Goal: Browse casually: Explore the website without a specific task or goal

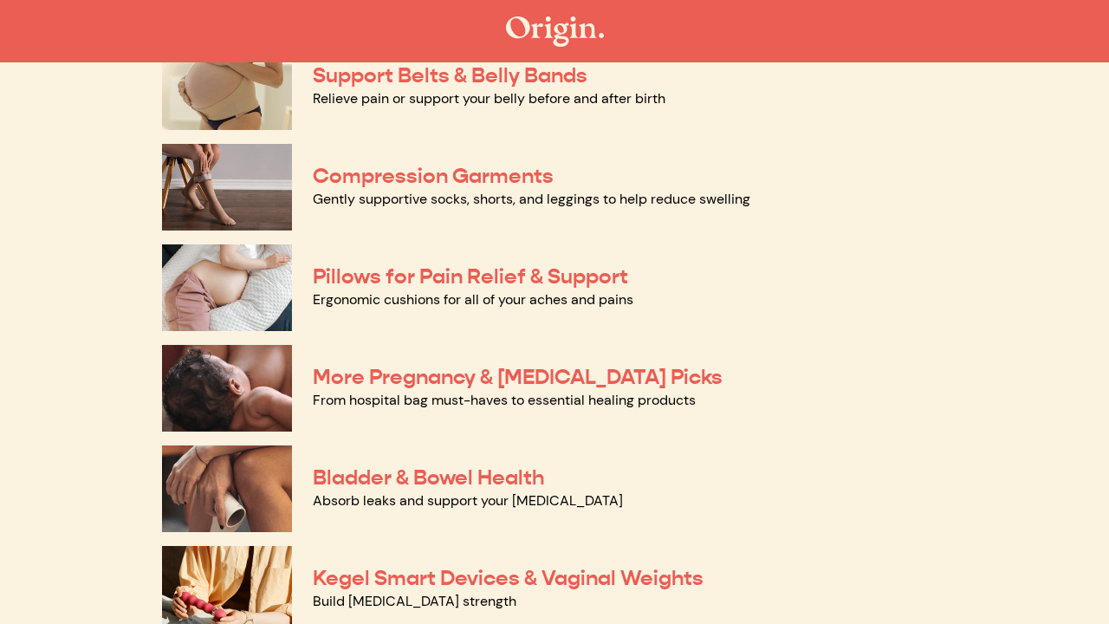
scroll to position [204, 0]
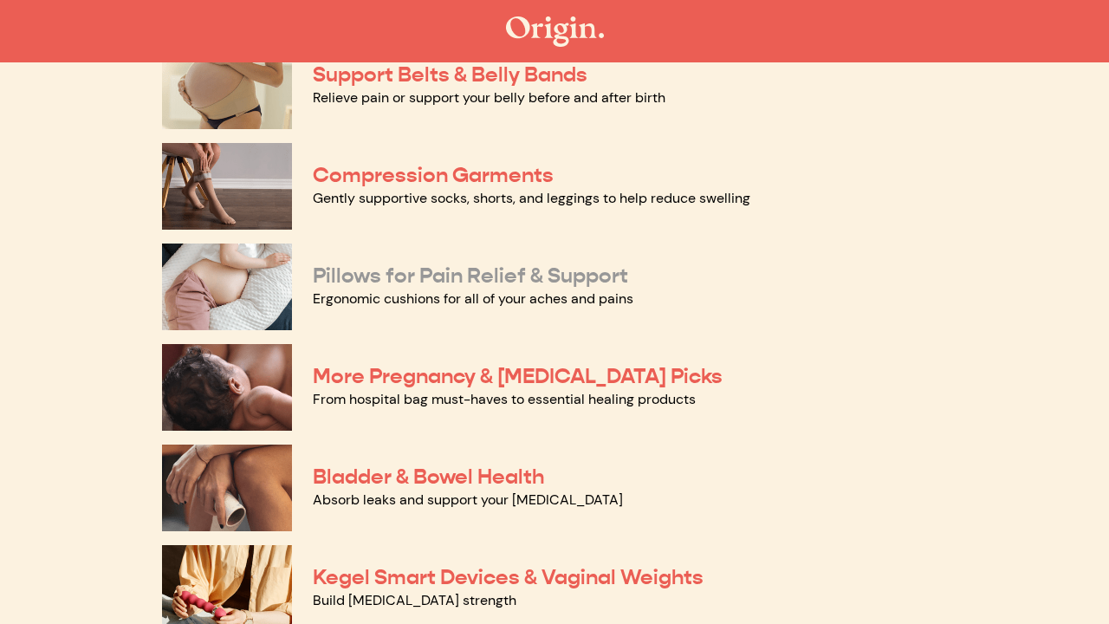
click at [524, 276] on link "Pillows for Pain Relief & Support" at bounding box center [470, 275] width 315 height 26
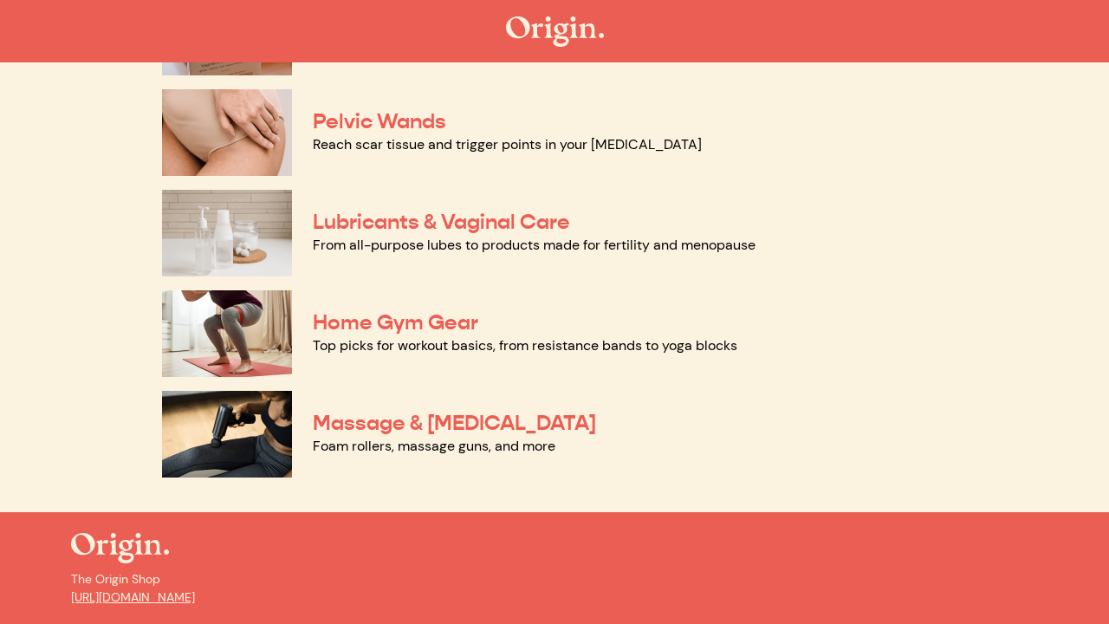
scroll to position [863, 0]
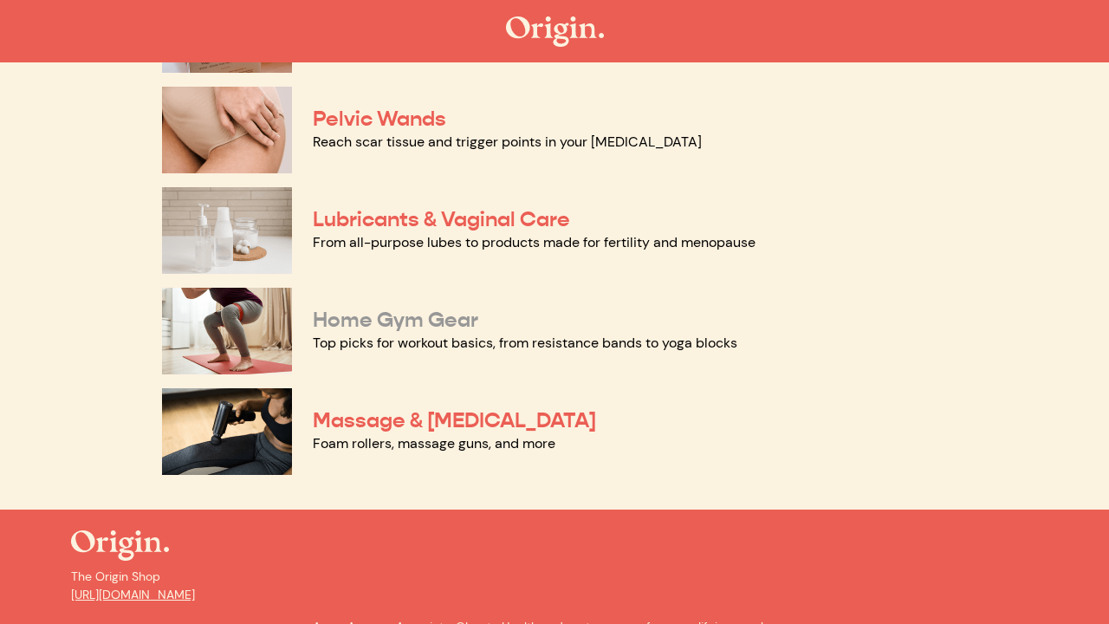
click at [392, 324] on link "Home Gym Gear" at bounding box center [395, 320] width 165 height 26
click at [379, 424] on link "Massage & [MEDICAL_DATA]" at bounding box center [454, 420] width 283 height 26
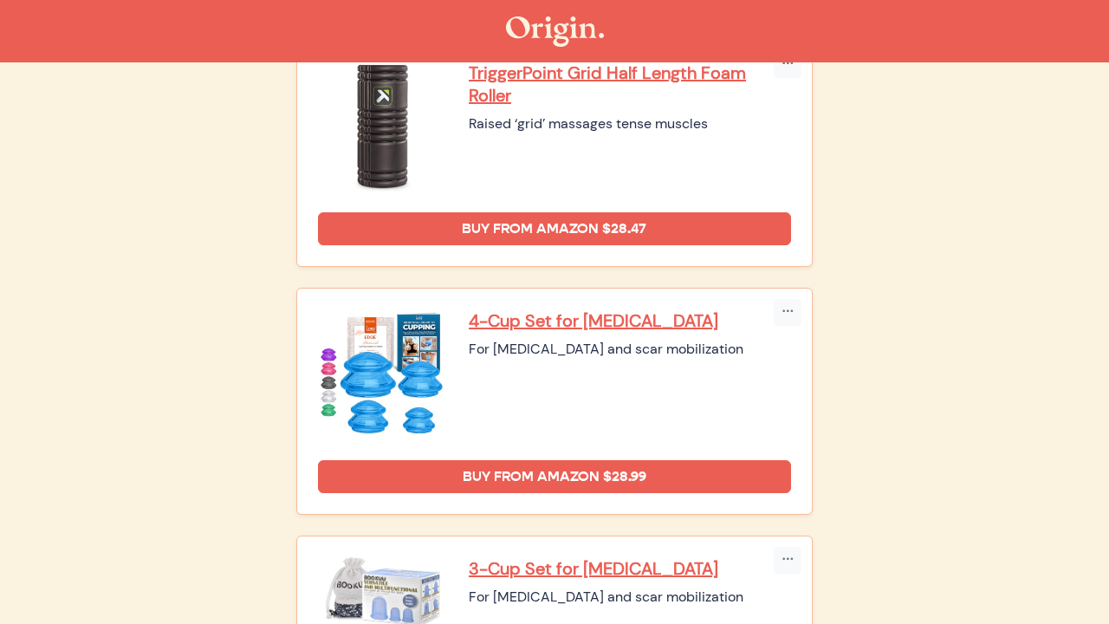
scroll to position [1727, 0]
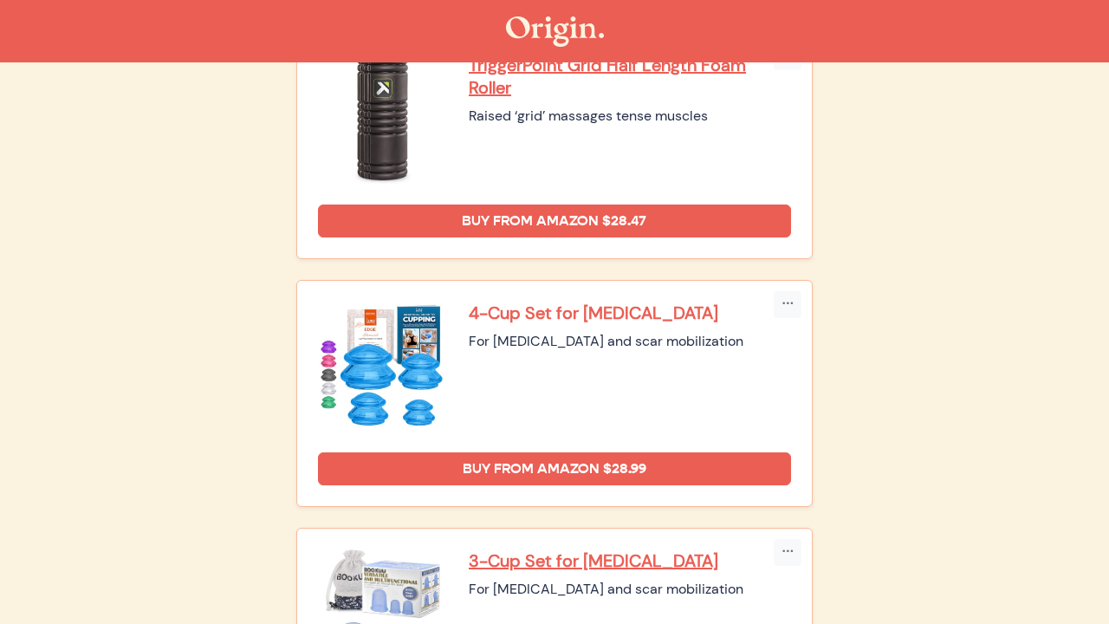
click at [560, 320] on p "4-Cup Set for Cupping Therapy" at bounding box center [630, 312] width 322 height 23
